Goal: Task Accomplishment & Management: Manage account settings

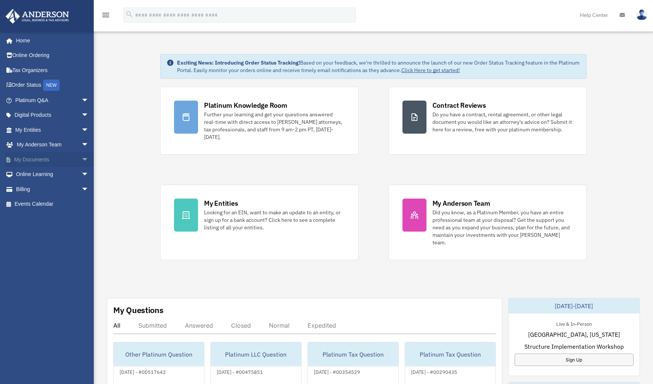
click at [50, 161] on link "My Documents arrow_drop_down" at bounding box center [52, 159] width 95 height 15
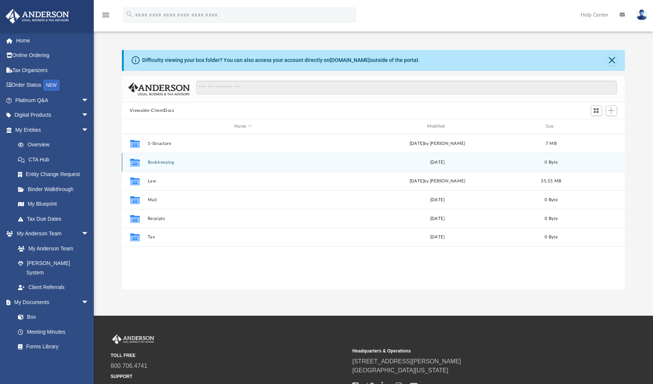
scroll to position [164, 497]
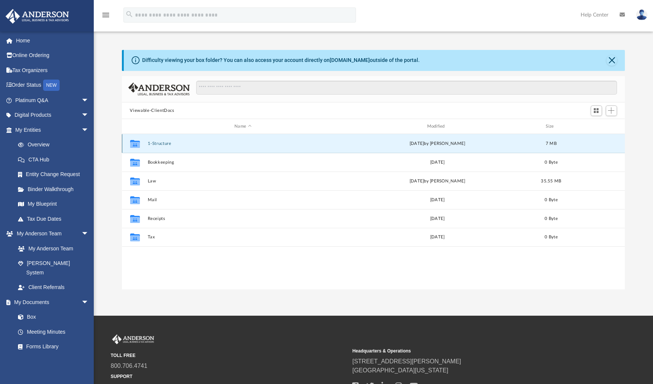
click at [169, 143] on button "1-Structure" at bounding box center [242, 143] width 191 height 5
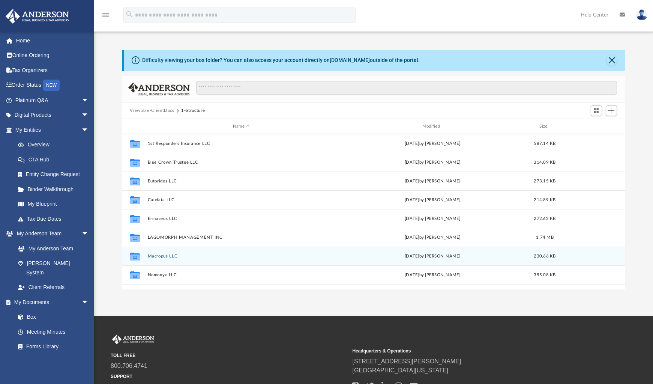
click at [171, 257] on button "Macropus LLC" at bounding box center [241, 256] width 188 height 5
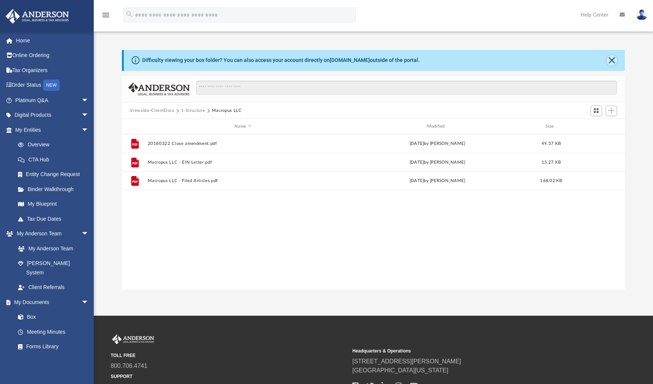
click at [614, 62] on button "Close" at bounding box center [612, 60] width 11 height 11
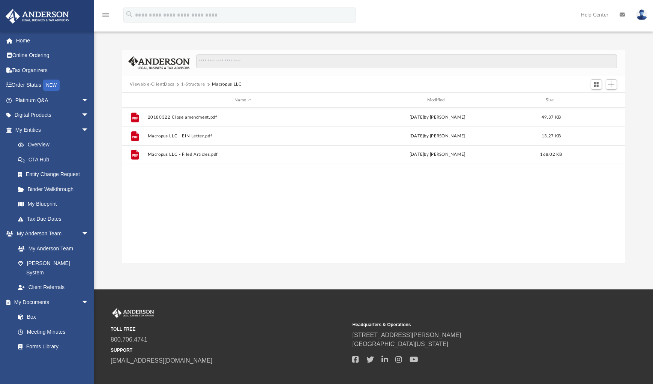
click at [195, 83] on button "1-Structure" at bounding box center [193, 84] width 24 height 7
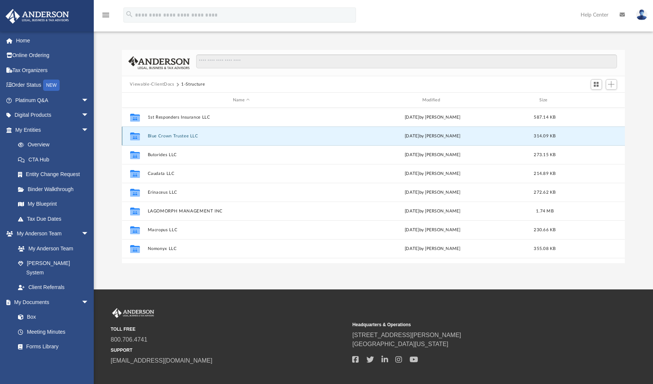
click at [175, 135] on button "Blue Crown Trustee LLC" at bounding box center [241, 136] width 188 height 5
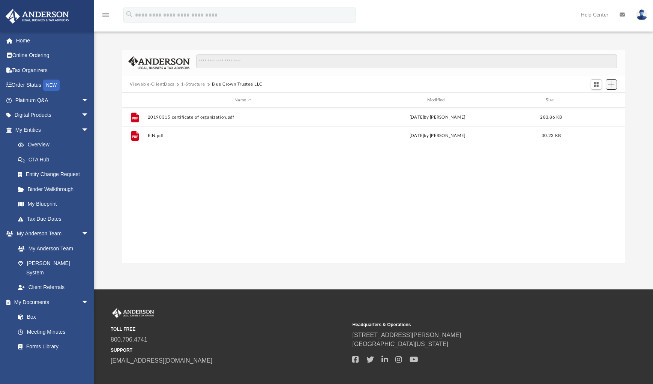
click at [614, 84] on span "Add" at bounding box center [611, 84] width 6 height 6
click at [594, 98] on li "Upload" at bounding box center [601, 100] width 24 height 8
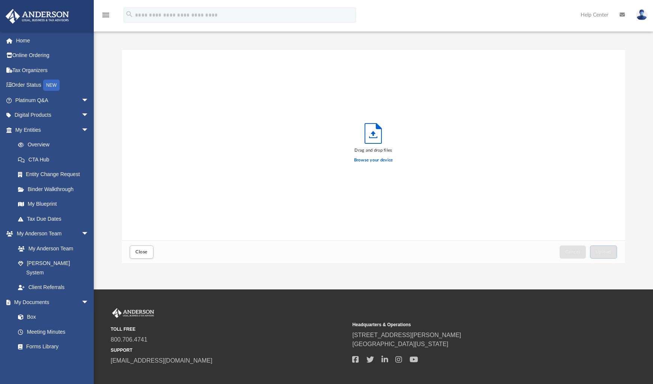
scroll to position [184, 497]
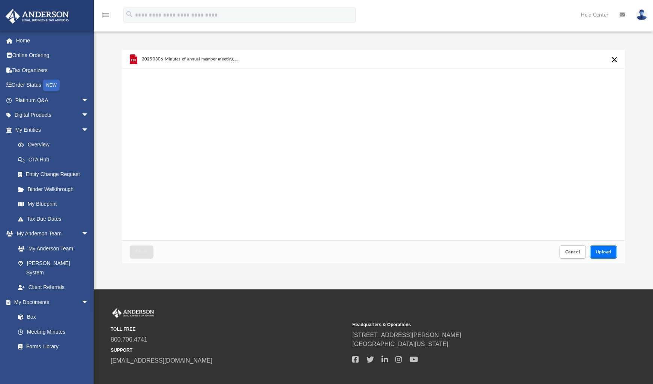
click at [605, 254] on button "Upload" at bounding box center [603, 251] width 27 height 13
click at [136, 253] on button "Close" at bounding box center [141, 251] width 23 height 13
